Goal: Task Accomplishment & Management: Use online tool/utility

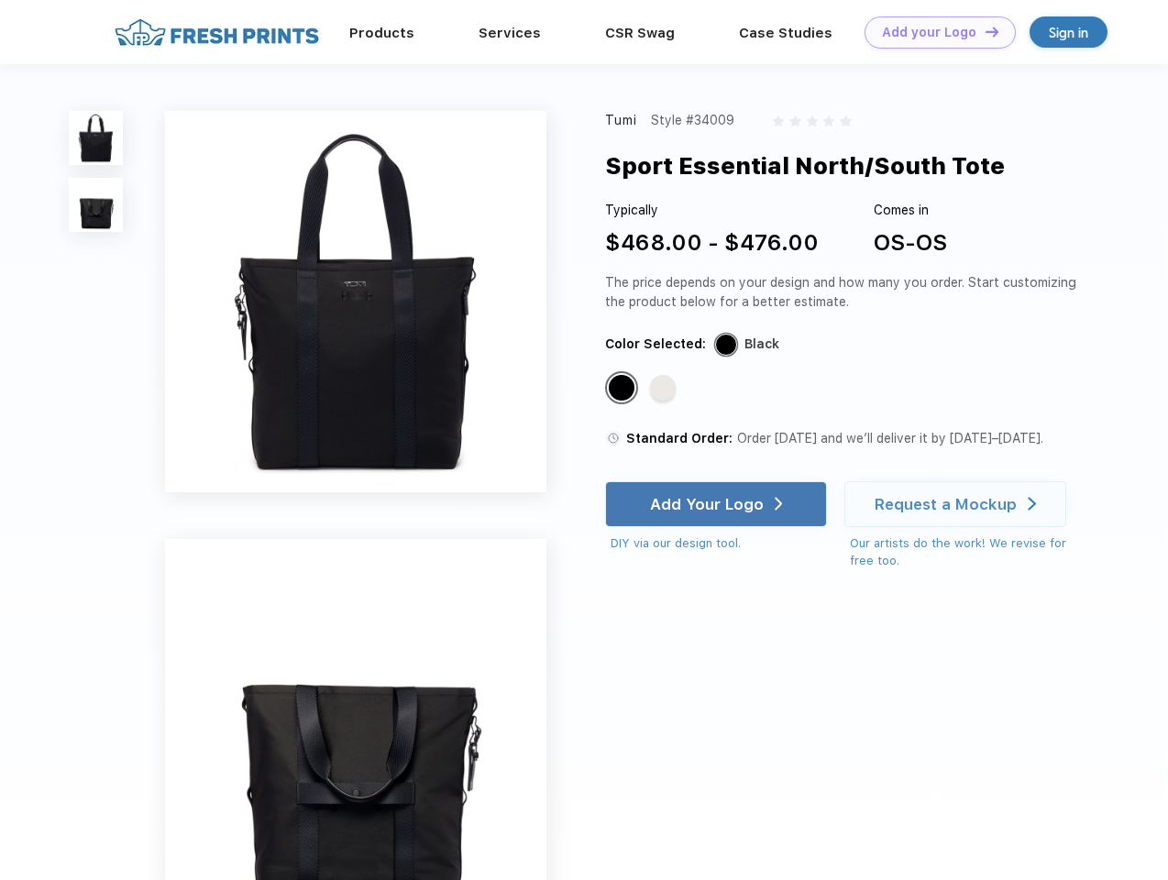
click at [933, 32] on link "Add your Logo Design Tool" at bounding box center [939, 32] width 151 height 32
click at [0, 0] on div "Design Tool" at bounding box center [0, 0] width 0 height 0
click at [983, 31] on link "Add your Logo Design Tool" at bounding box center [939, 32] width 151 height 32
click at [96, 137] on img at bounding box center [96, 138] width 54 height 54
click at [96, 205] on img at bounding box center [96, 205] width 54 height 54
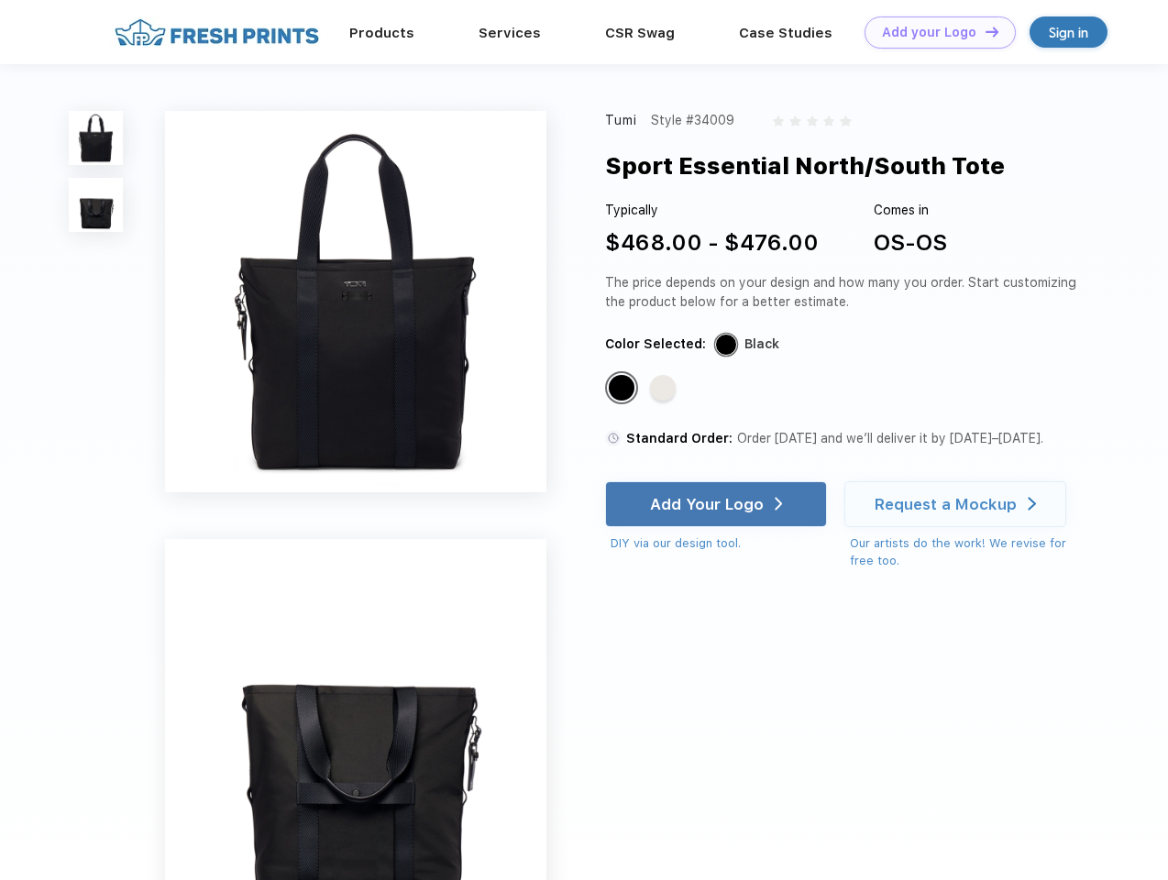
click at [623, 389] on div "Standard Color" at bounding box center [622, 388] width 26 height 26
click at [664, 389] on div "Standard Color" at bounding box center [663, 388] width 26 height 26
click at [718, 504] on div "Add Your Logo" at bounding box center [707, 504] width 114 height 18
click at [958, 504] on div "Request a Mockup" at bounding box center [945, 504] width 142 height 18
